Goal: Task Accomplishment & Management: Contribute content

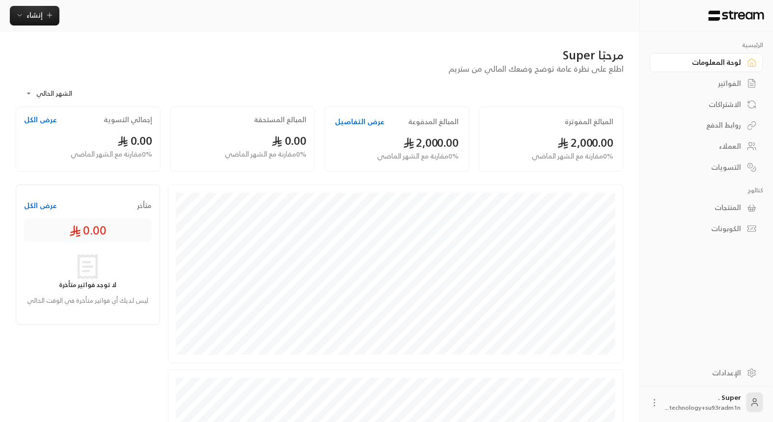
click at [715, 203] on div "المنتجات" at bounding box center [701, 208] width 79 height 10
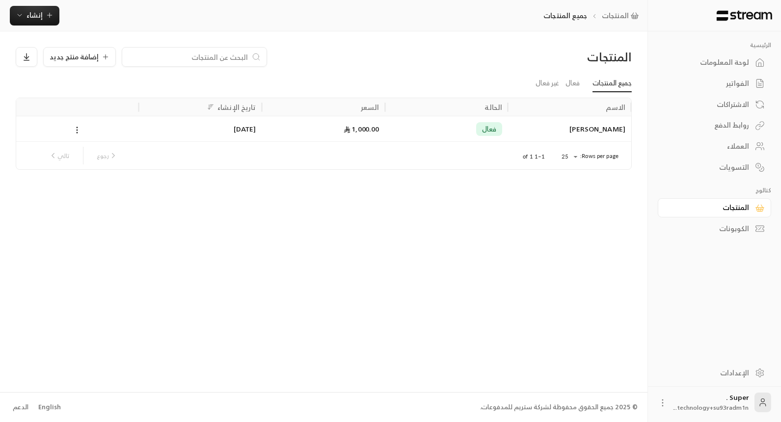
click at [549, 134] on div "[PERSON_NAME]" at bounding box center [569, 128] width 111 height 25
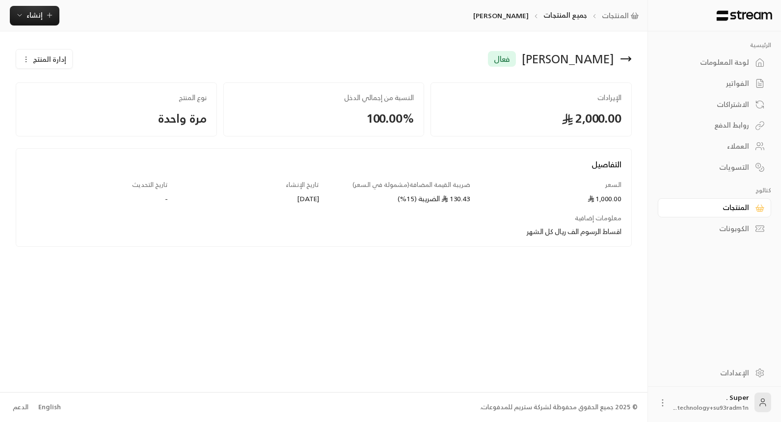
click at [736, 141] on div "العملاء" at bounding box center [709, 146] width 79 height 10
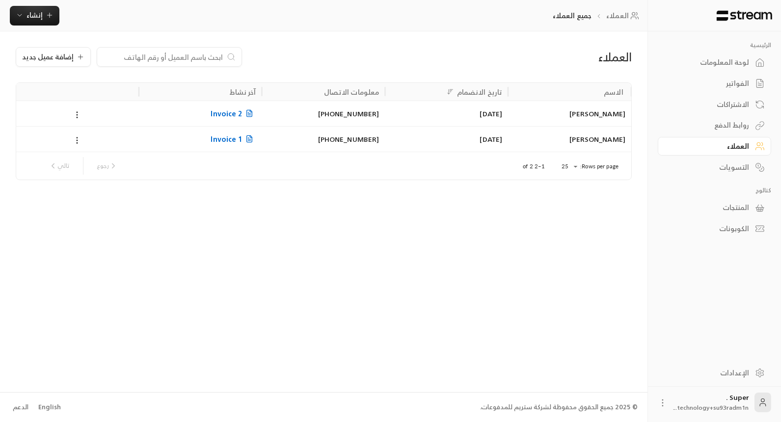
click at [724, 204] on div "المنتجات" at bounding box center [709, 208] width 79 height 10
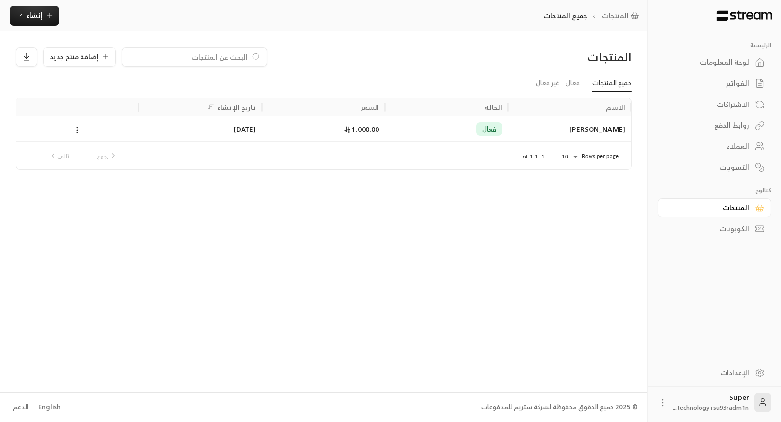
click at [718, 144] on div "العملاء" at bounding box center [709, 146] width 79 height 10
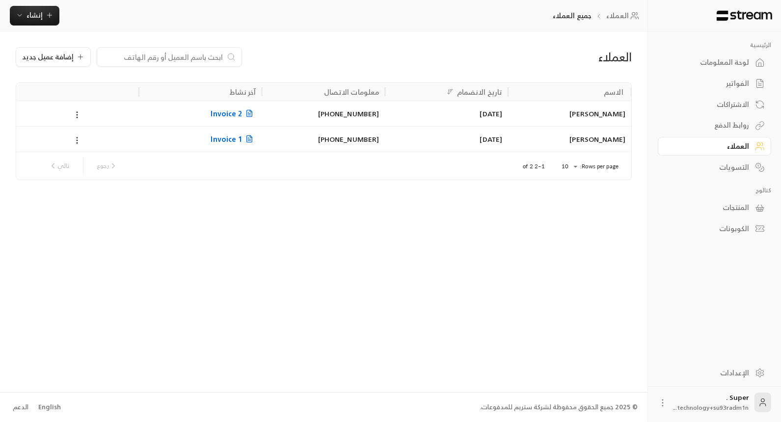
click at [564, 139] on div "[PERSON_NAME]" at bounding box center [569, 139] width 111 height 25
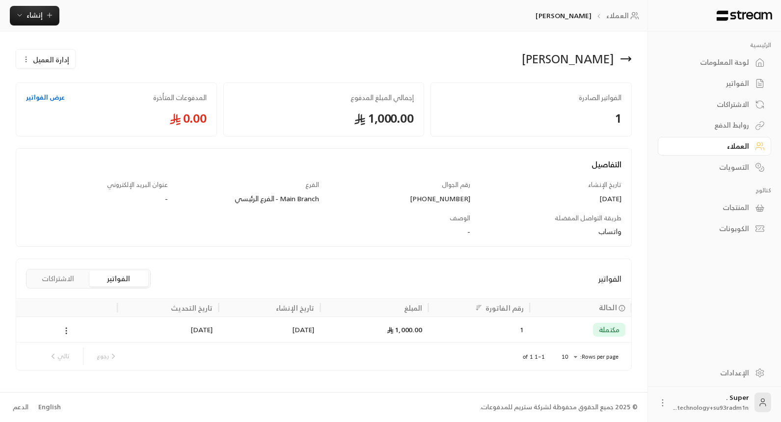
click at [725, 143] on div "العملاء" at bounding box center [709, 146] width 79 height 10
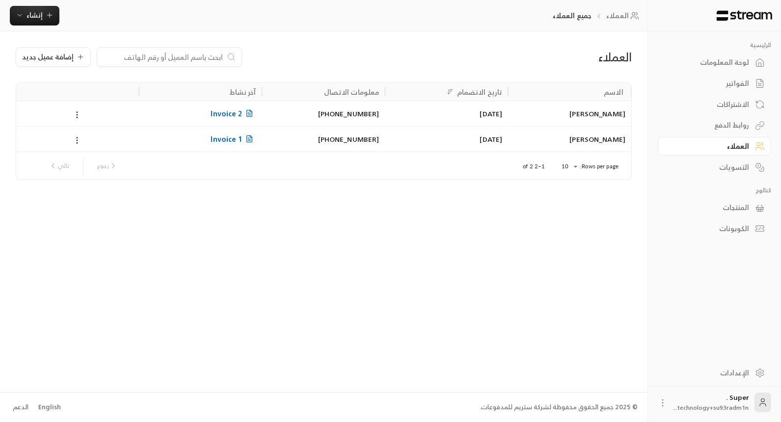
click at [564, 113] on div "[PERSON_NAME]" at bounding box center [569, 113] width 111 height 25
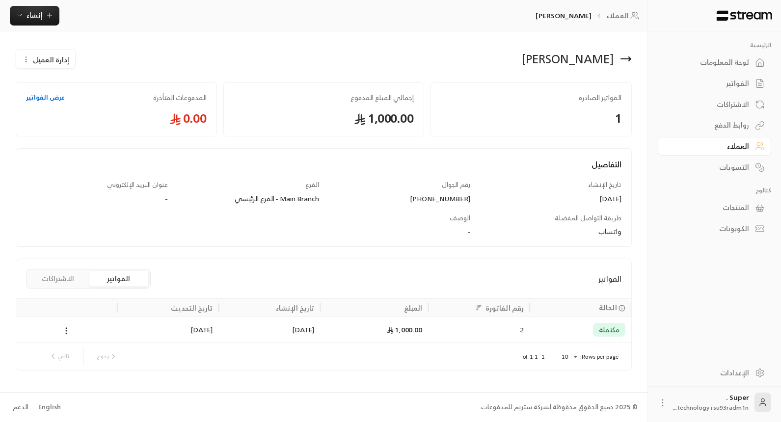
click at [55, 283] on button "الاشتراكات" at bounding box center [57, 279] width 59 height 16
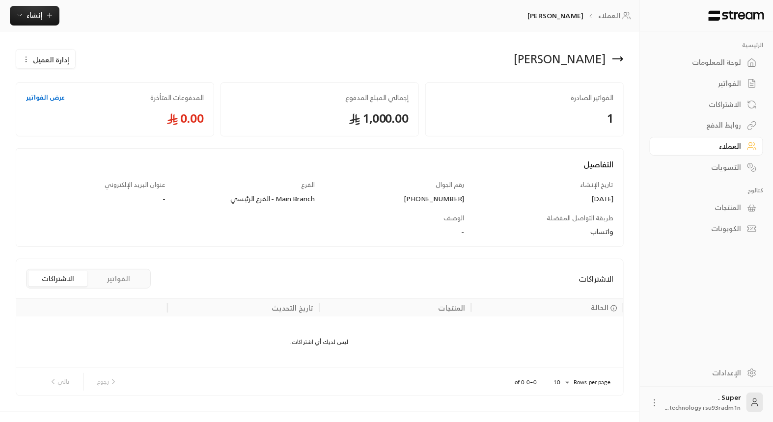
click at [133, 281] on button "الفواتير" at bounding box center [118, 279] width 59 height 16
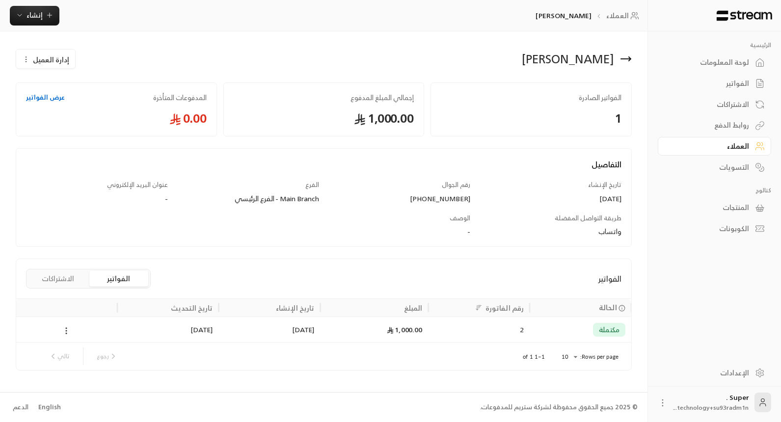
click at [739, 149] on div "العملاء" at bounding box center [709, 146] width 79 height 10
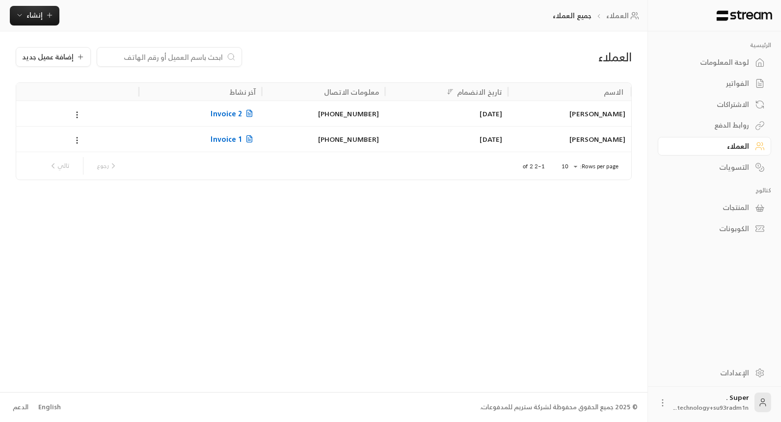
click at [732, 211] on div "المنتجات" at bounding box center [709, 208] width 79 height 10
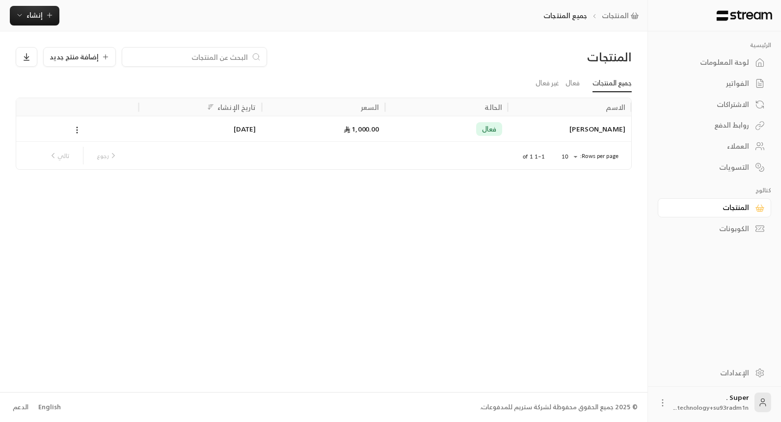
click at [713, 63] on div "لوحة المعلومات" at bounding box center [709, 62] width 79 height 10
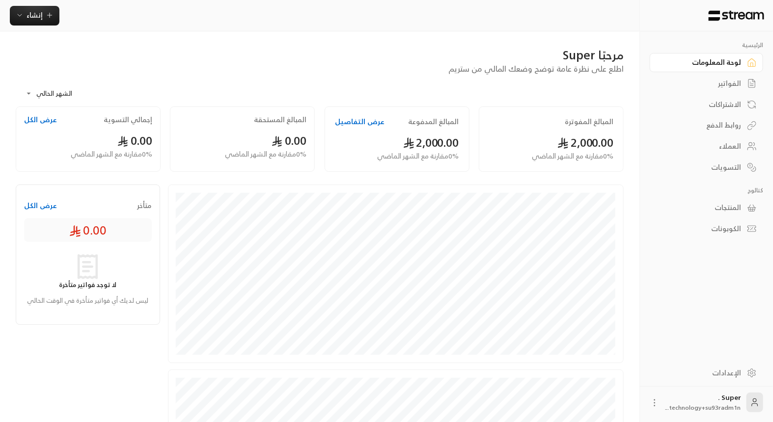
click at [719, 75] on link "الفواتير" at bounding box center [706, 83] width 113 height 19
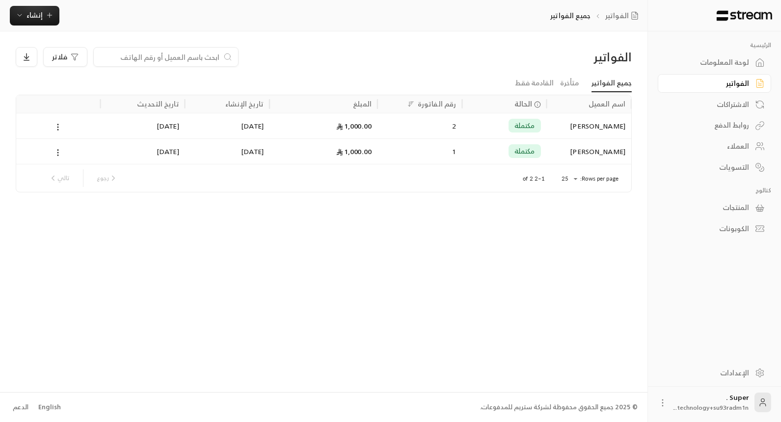
click at [733, 141] on div "العملاء" at bounding box center [709, 146] width 79 height 10
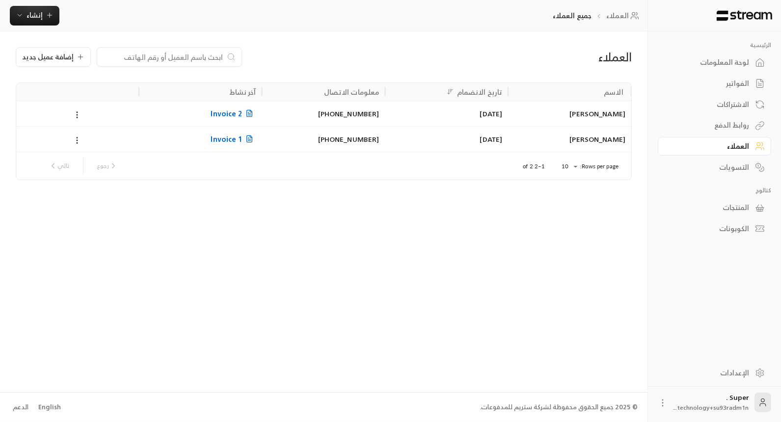
click at [742, 208] on div "المنتجات" at bounding box center [709, 208] width 79 height 10
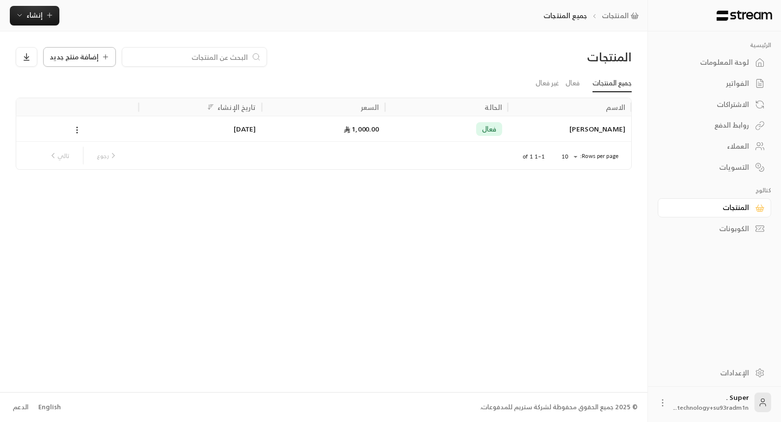
click at [86, 55] on span "إضافة منتج جديد" at bounding box center [74, 57] width 49 height 7
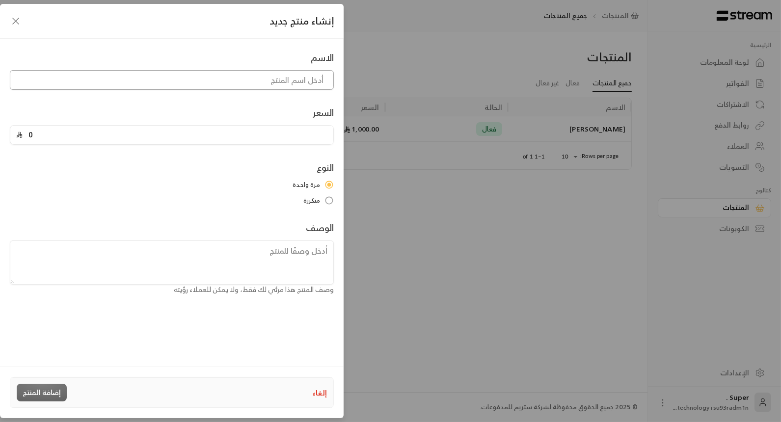
click at [140, 73] on input at bounding box center [172, 80] width 324 height 20
click at [82, 140] on input "0" at bounding box center [175, 135] width 305 height 19
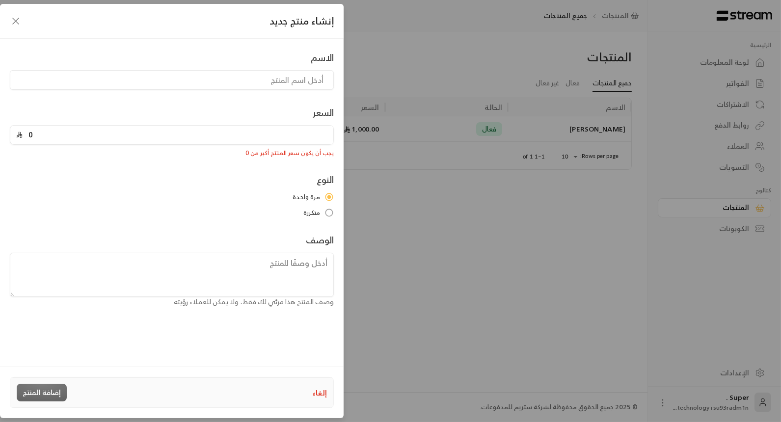
type input "0"
click at [300, 80] on input at bounding box center [172, 80] width 324 height 20
click at [242, 143] on input "0" at bounding box center [175, 135] width 305 height 19
click at [307, 80] on input "كتاب رياضيات" at bounding box center [172, 80] width 324 height 20
click at [308, 80] on input "كتاب رياضيات" at bounding box center [172, 80] width 324 height 20
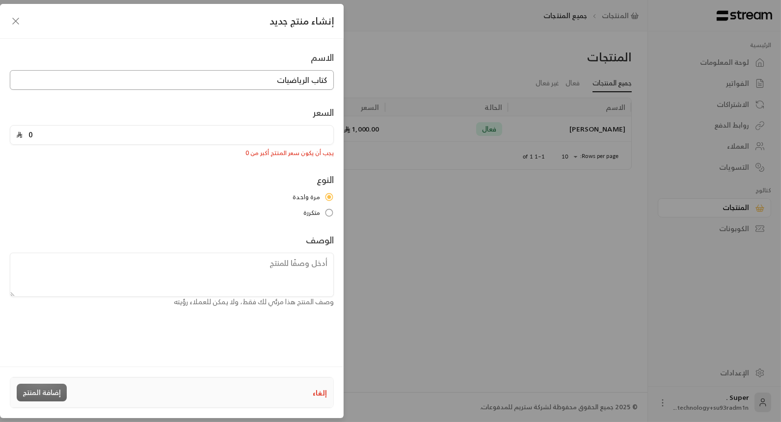
type input "كتاب الرياضيات"
click at [38, 138] on input "0" at bounding box center [175, 135] width 305 height 19
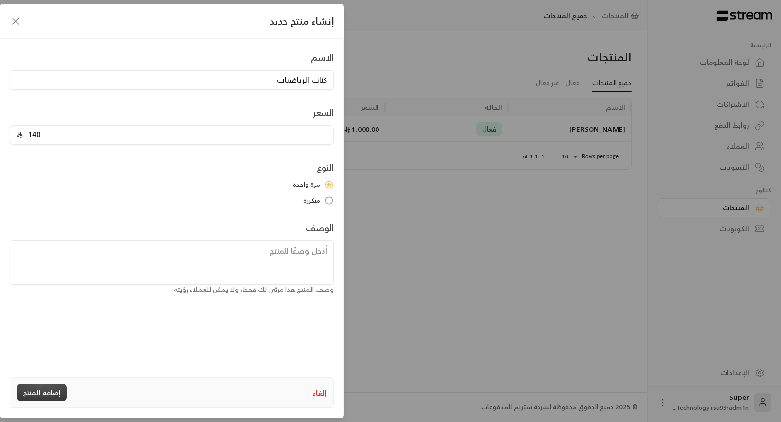
type input "140"
click at [40, 391] on button "إضافة المنتج" at bounding box center [42, 393] width 50 height 18
type input "0"
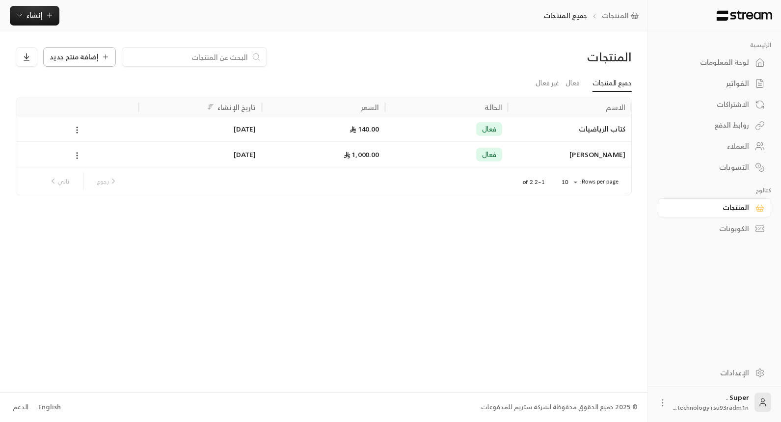
click at [82, 58] on span "إضافة منتج جديد" at bounding box center [74, 57] width 49 height 7
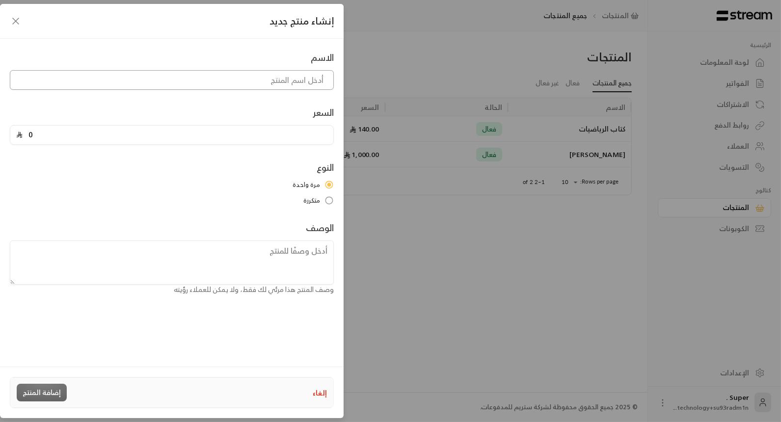
click at [287, 83] on input at bounding box center [172, 80] width 324 height 20
type input "كتاب العربي"
click at [231, 136] on input "0" at bounding box center [175, 135] width 305 height 19
type input "140"
click at [41, 393] on button "إضافة المنتج" at bounding box center [42, 393] width 50 height 18
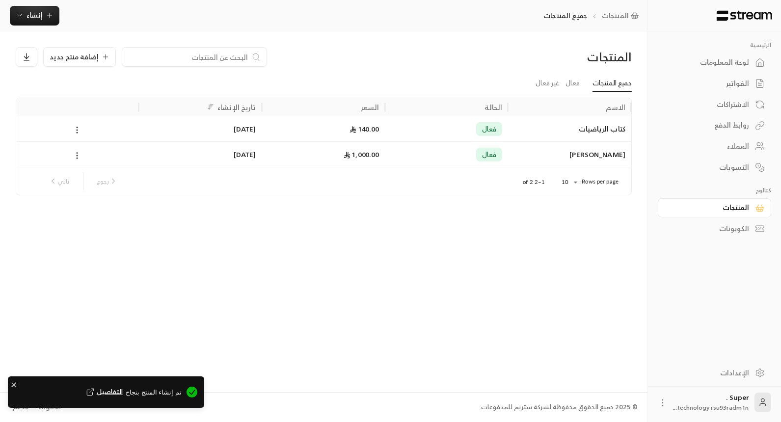
type input "0"
click at [86, 60] on span "إضافة منتج جديد" at bounding box center [74, 57] width 49 height 7
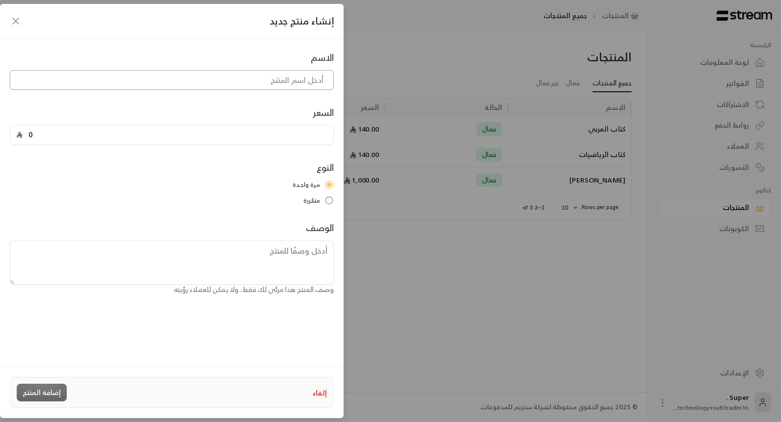
click at [313, 73] on input at bounding box center [172, 80] width 324 height 20
click at [256, 137] on input "0" at bounding box center [175, 135] width 305 height 19
click at [283, 79] on input "كتاب اللغة الأنجليزية" at bounding box center [172, 80] width 324 height 20
type input "كتاب اللغة الإنجليزية"
click at [256, 136] on input "0" at bounding box center [175, 135] width 305 height 19
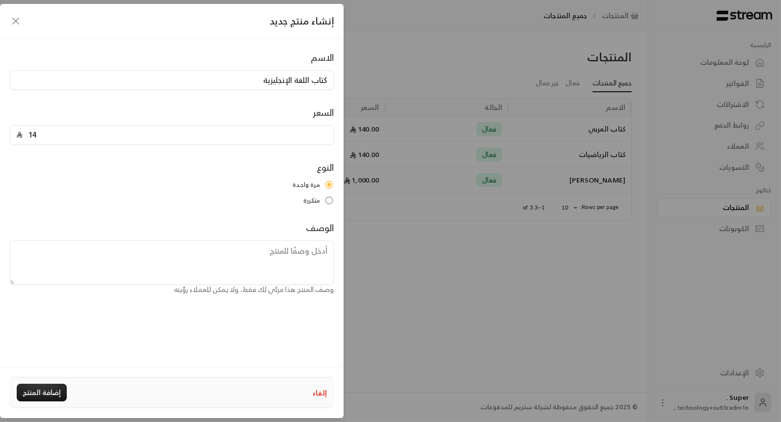
type input "140"
click at [42, 387] on button "إضافة المنتج" at bounding box center [42, 393] width 50 height 18
type input "0"
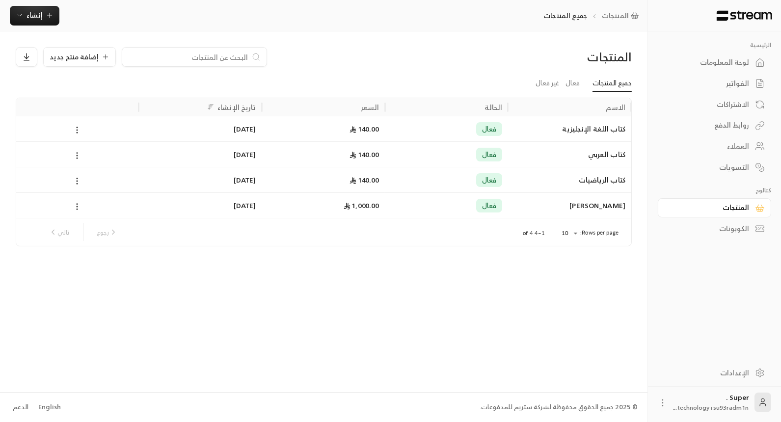
click at [717, 82] on div "الفواتير" at bounding box center [709, 84] width 79 height 10
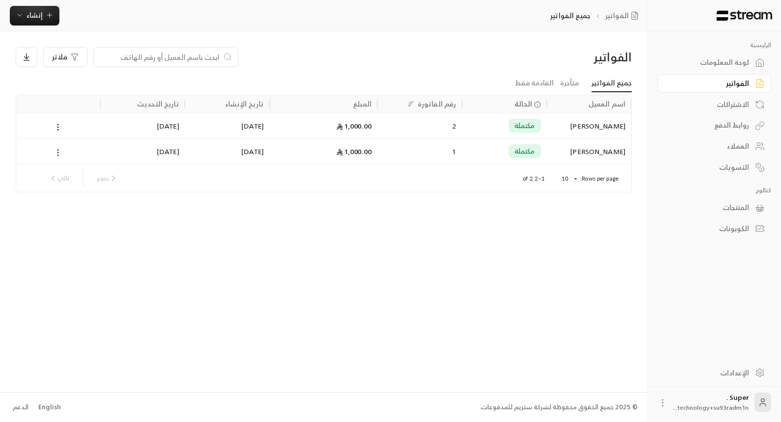
click at [733, 149] on div "العملاء" at bounding box center [709, 146] width 79 height 10
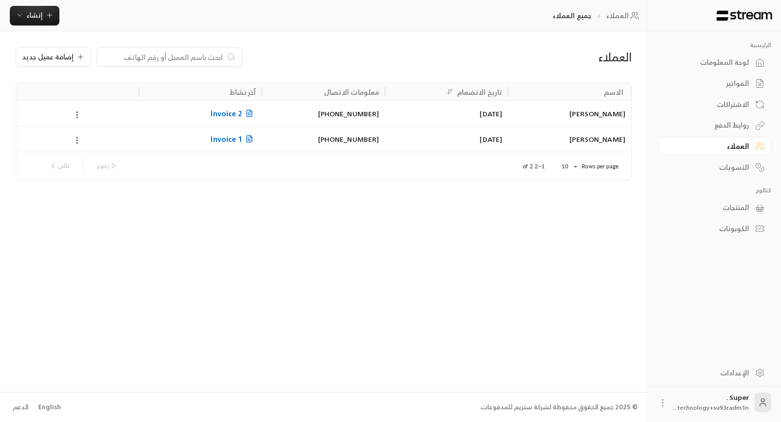
click at [602, 121] on div "[PERSON_NAME]" at bounding box center [569, 113] width 111 height 25
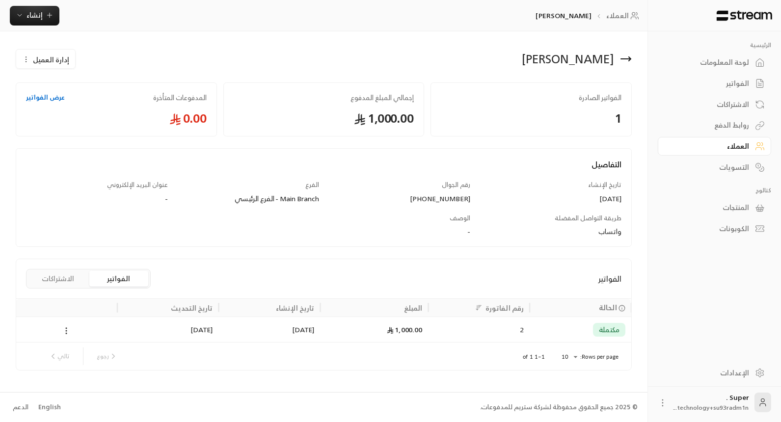
click at [727, 142] on div "العملاء" at bounding box center [709, 146] width 79 height 10
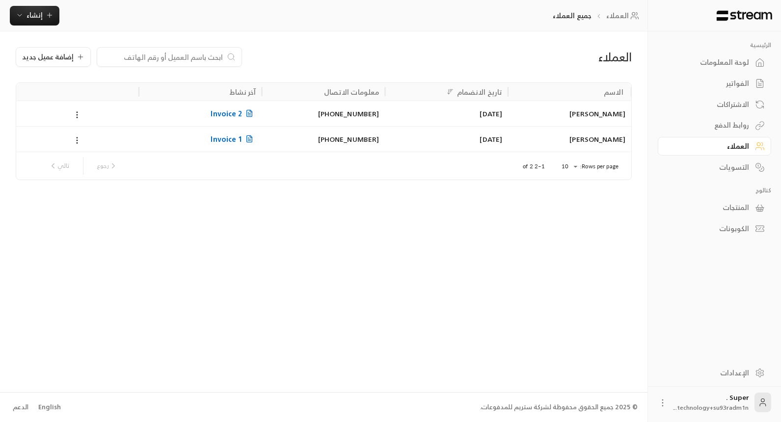
click at [618, 116] on div "[PERSON_NAME]" at bounding box center [569, 113] width 111 height 25
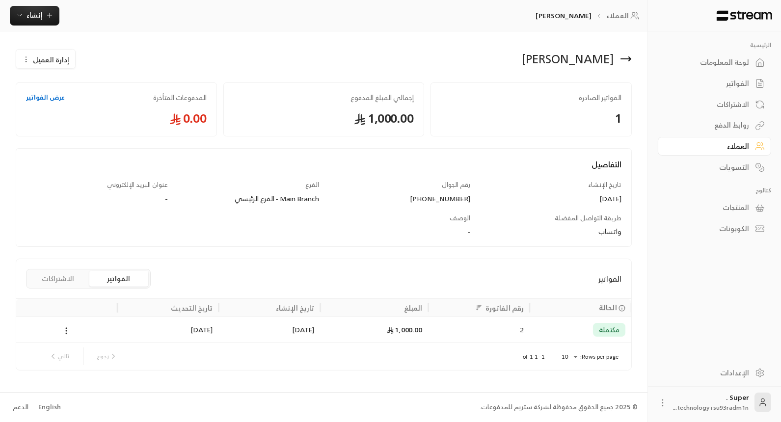
click at [55, 102] on link "عرض الفواتير" at bounding box center [45, 98] width 39 height 10
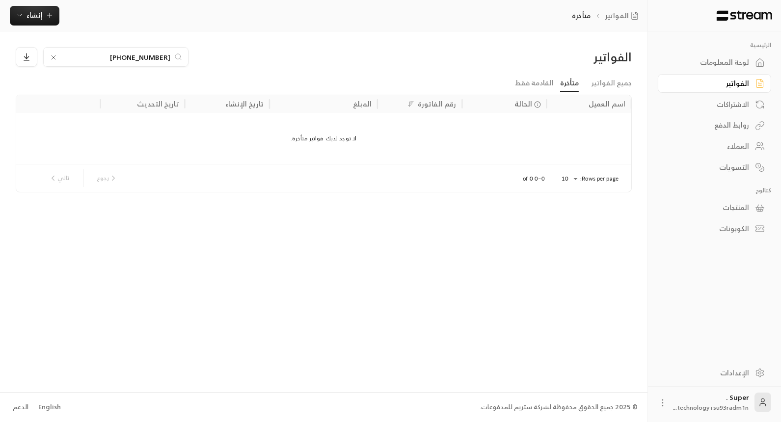
click at [738, 83] on div "الفواتير" at bounding box center [709, 84] width 79 height 10
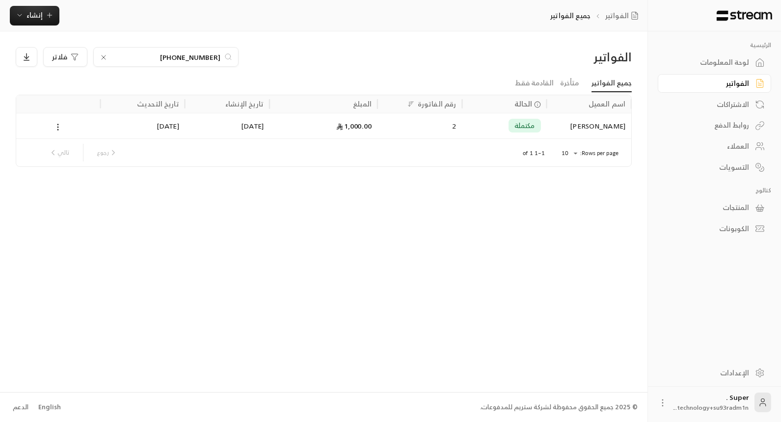
click at [748, 105] on div "الاشتراكات" at bounding box center [709, 105] width 79 height 10
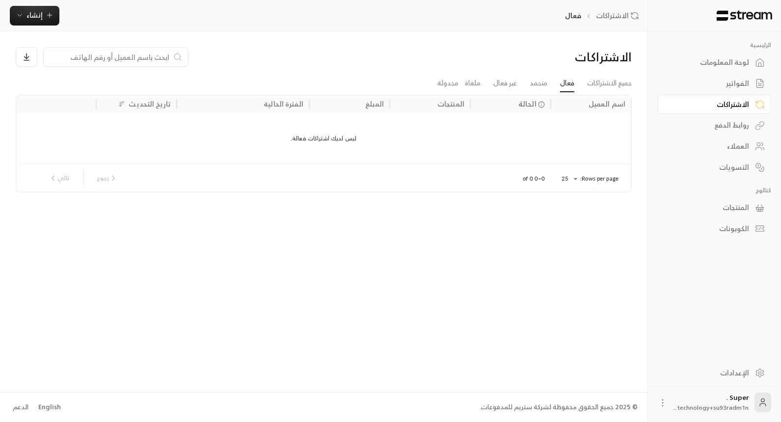
click at [736, 198] on link "المنتجات" at bounding box center [714, 207] width 113 height 19
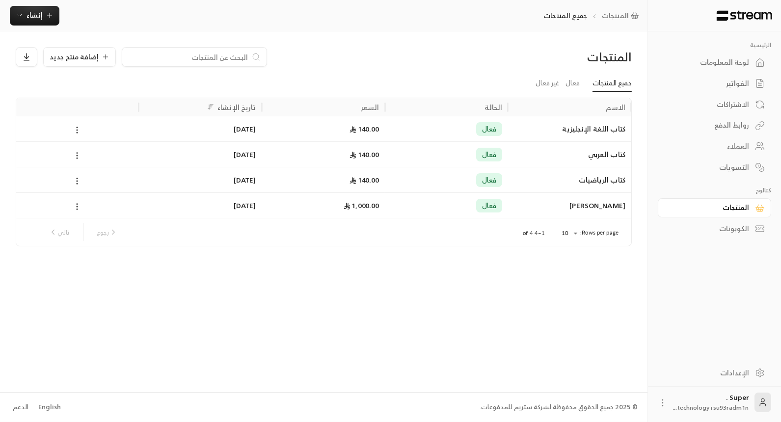
click at [736, 198] on link "المنتجات" at bounding box center [714, 207] width 113 height 19
click at [609, 206] on div "[PERSON_NAME]" at bounding box center [569, 205] width 111 height 25
